Goal: Task Accomplishment & Management: Use online tool/utility

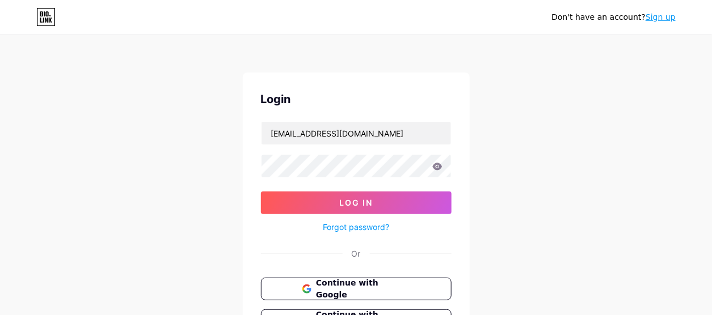
drag, startPoint x: 355, startPoint y: 136, endPoint x: 511, endPoint y: 151, distance: 156.1
click at [511, 151] on div "Don't have an account? Sign up Login [EMAIL_ADDRESS][DOMAIN_NAME] Log In Forgot…" at bounding box center [356, 209] width 712 height 419
type input "caringhavenhomecare"
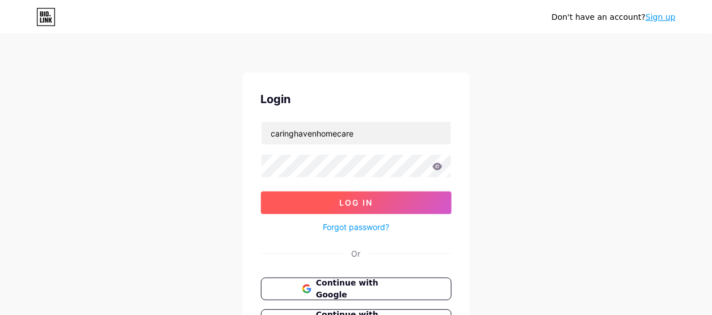
click at [295, 202] on button "Log In" at bounding box center [356, 203] width 191 height 23
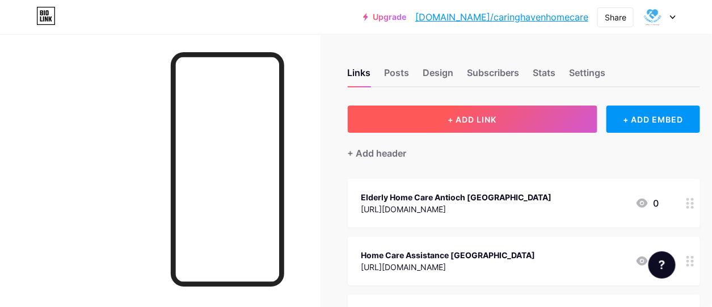
click at [432, 130] on button "+ ADD LINK" at bounding box center [473, 119] width 250 height 27
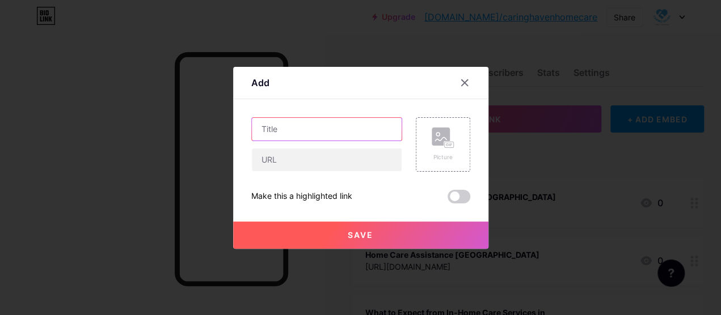
click at [271, 129] on input "text" at bounding box center [327, 129] width 150 height 23
paste input "Senior Care Homes"
type input "Senior Care Homes"
click at [290, 137] on input "Senior Care Homes" at bounding box center [327, 129] width 150 height 23
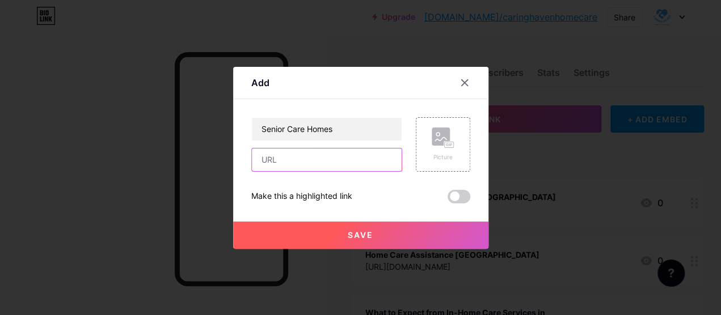
click at [290, 155] on input "text" at bounding box center [327, 160] width 150 height 23
paste input "[URL][DOMAIN_NAME]"
type input "[URL][DOMAIN_NAME]"
click at [372, 234] on span "Save" at bounding box center [361, 235] width 26 height 10
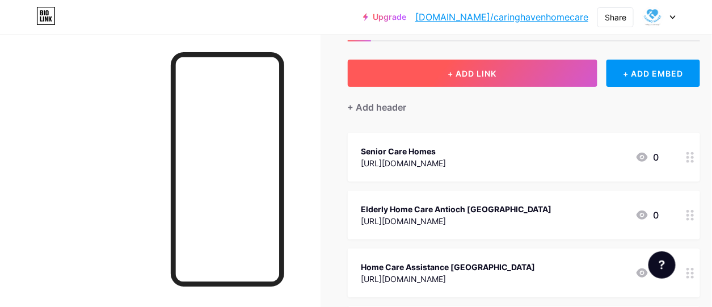
scroll to position [0, 0]
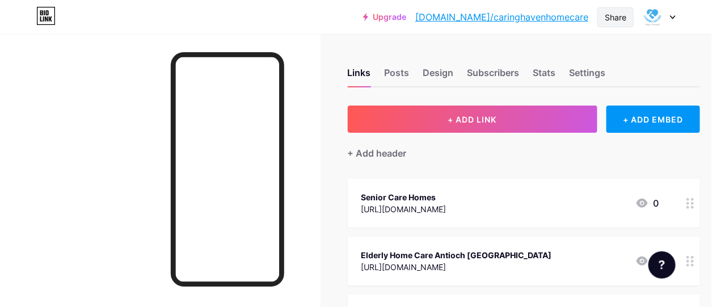
click at [622, 19] on div "Share" at bounding box center [616, 17] width 22 height 12
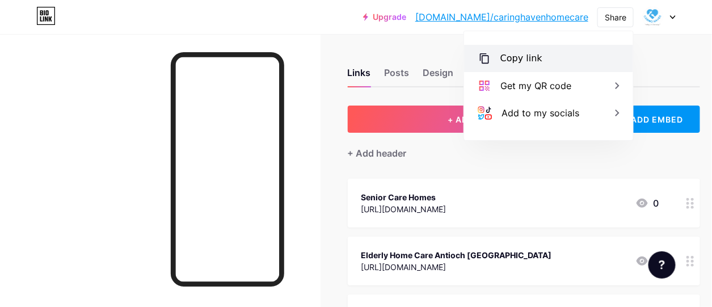
click at [516, 53] on div "Copy link" at bounding box center [521, 59] width 42 height 14
